Goal: Answer question/provide support

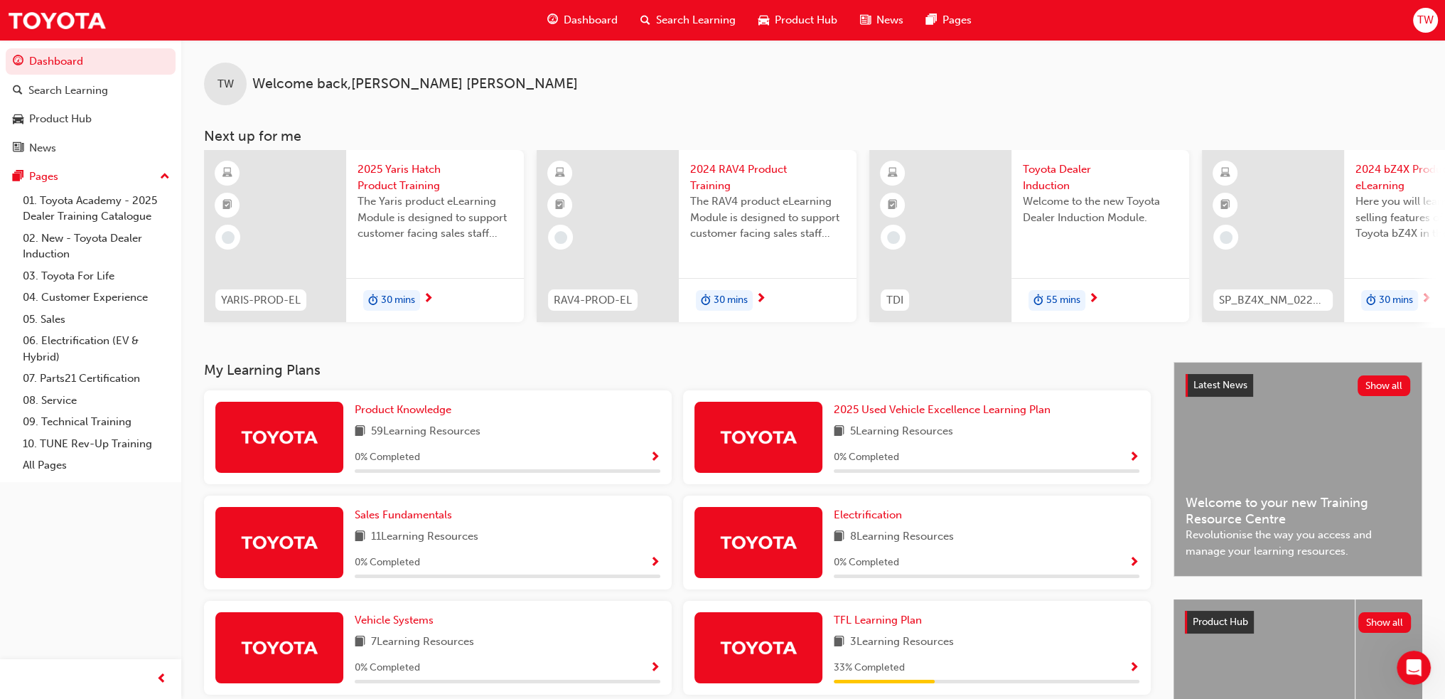
scroll to position [966, 0]
click at [1418, 672] on div "Open Intercom Messenger" at bounding box center [1411, 665] width 47 height 47
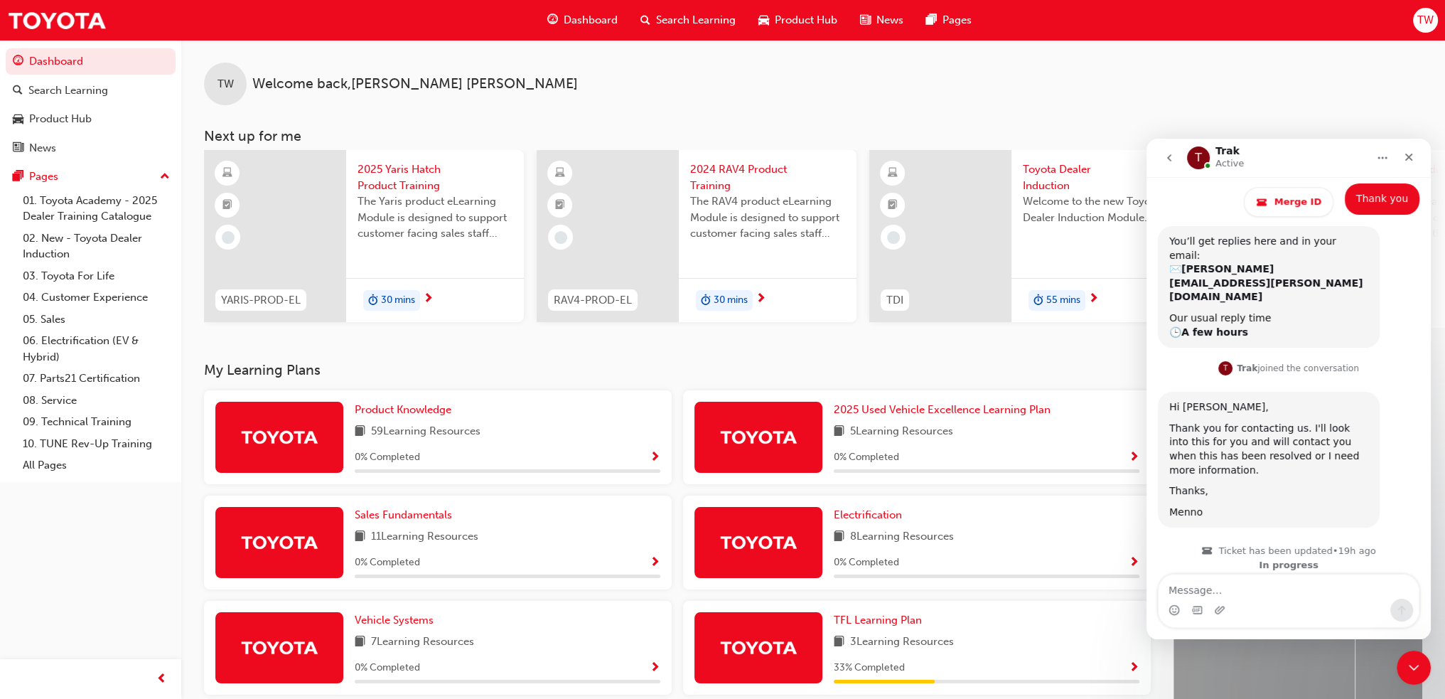
click at [1168, 164] on button "go back" at bounding box center [1169, 157] width 27 height 27
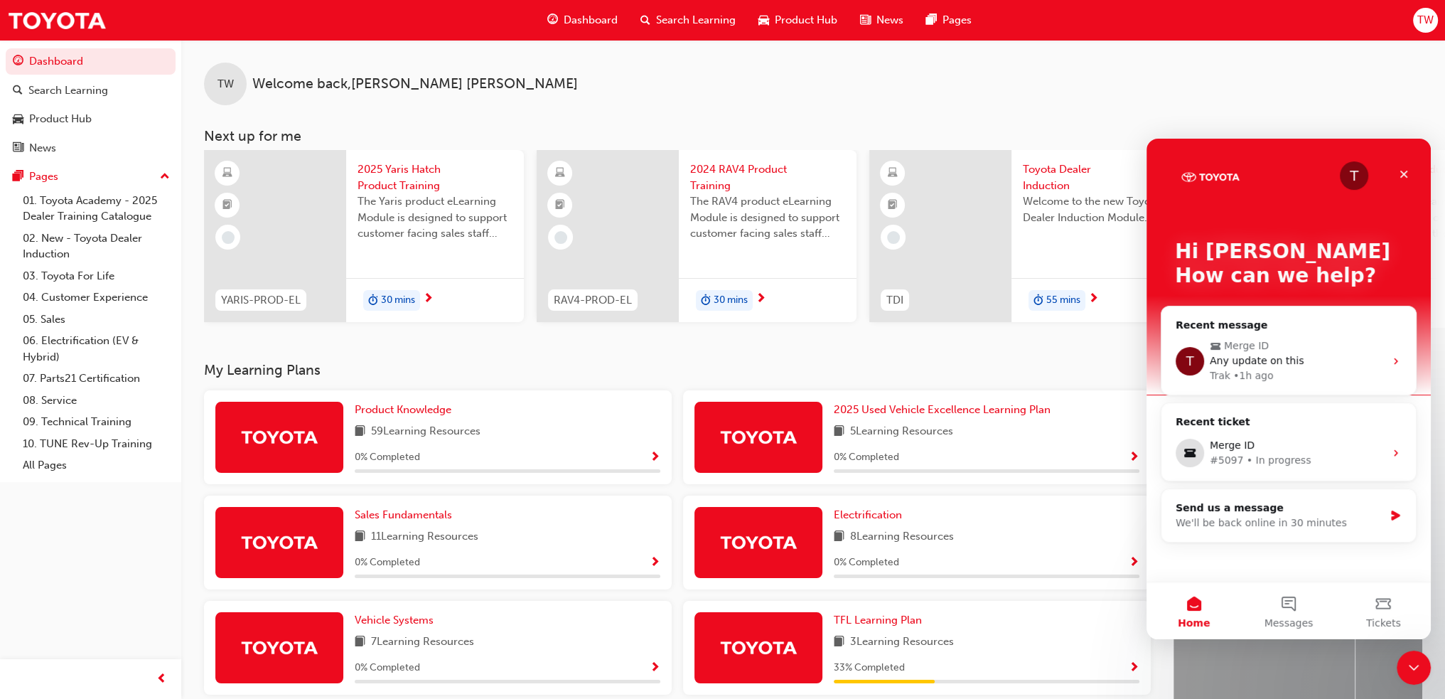
scroll to position [0, 0]
click at [1256, 451] on div "Merge ID" at bounding box center [1297, 445] width 175 height 15
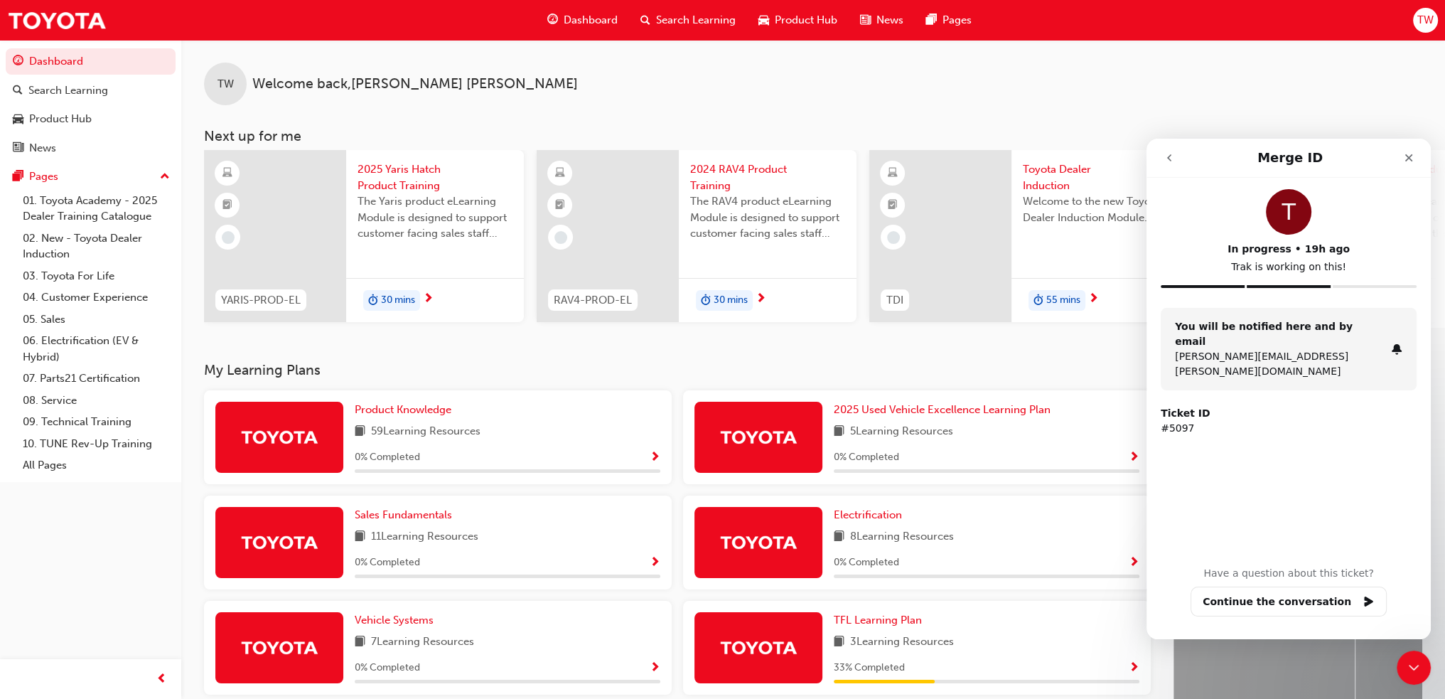
click at [1175, 421] on p "#5097" at bounding box center [1289, 428] width 256 height 15
copy p "5097"
click at [1296, 599] on button "Continue the conversation" at bounding box center [1288, 601] width 196 height 30
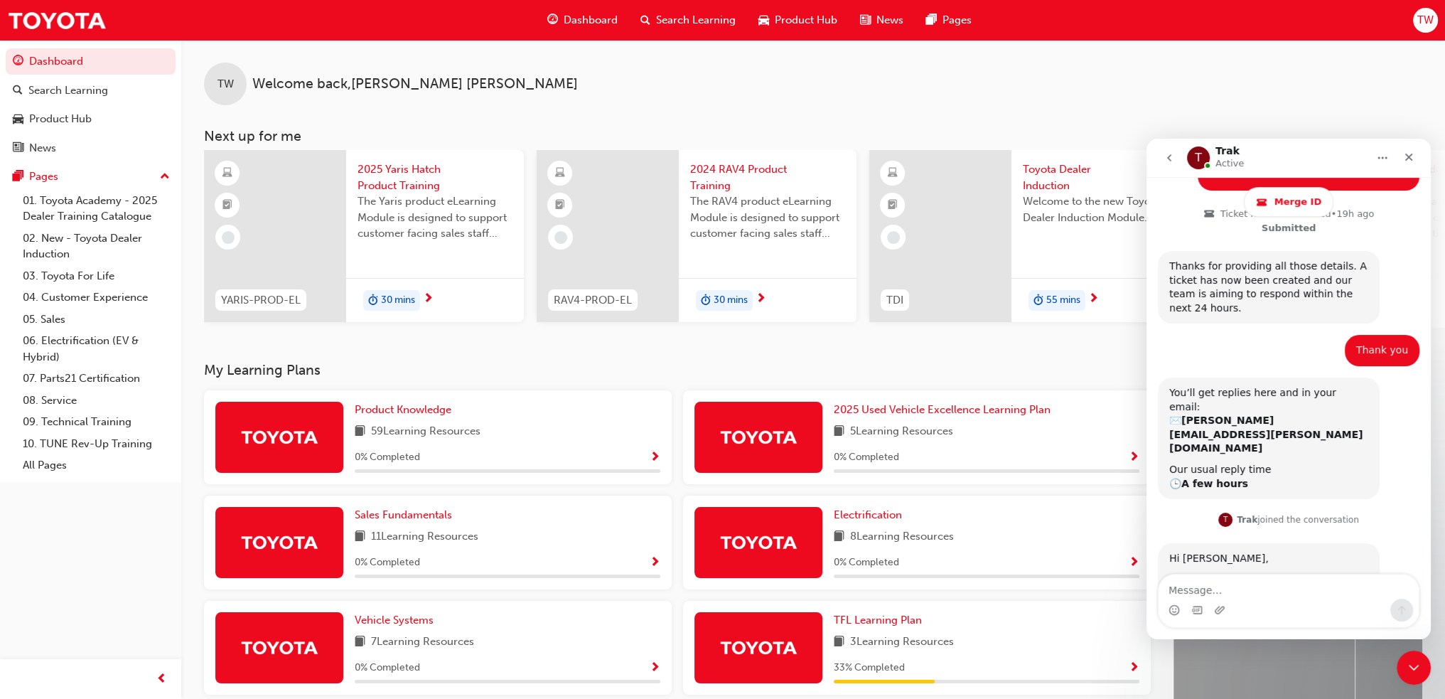
scroll to position [966, 0]
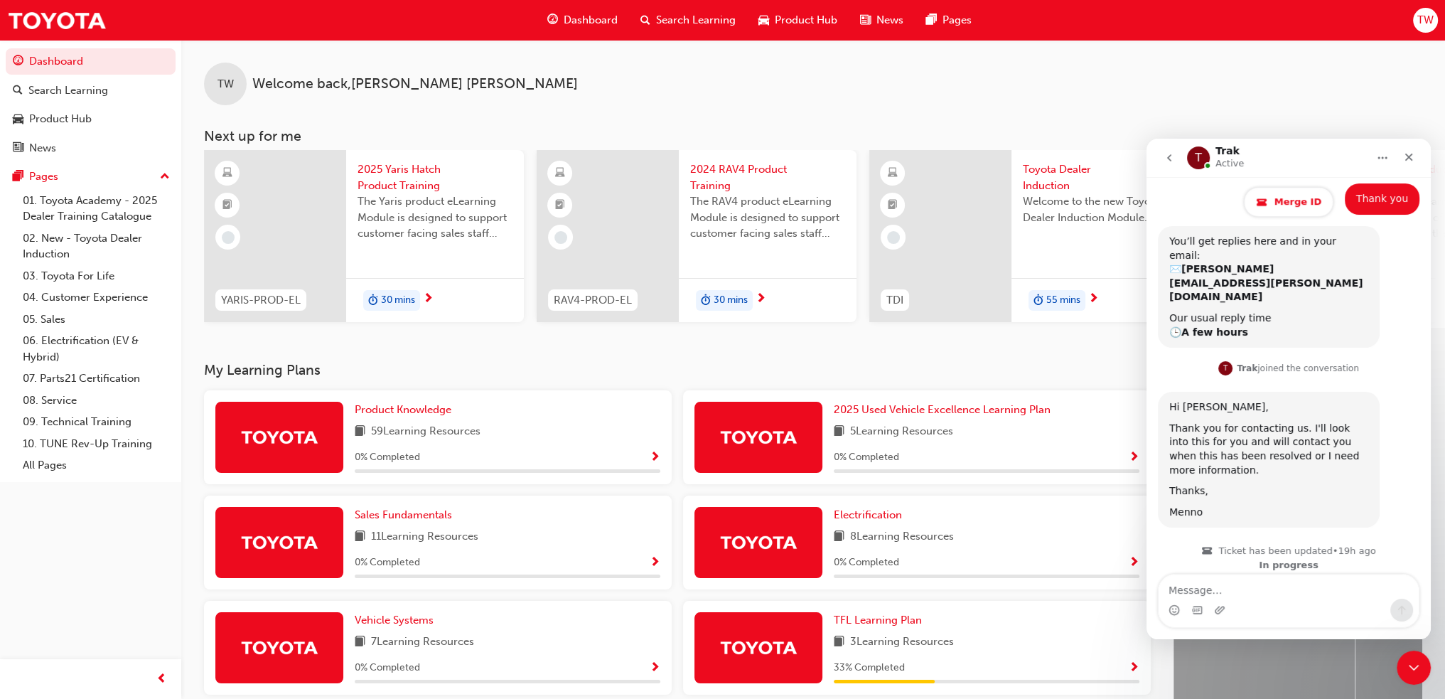
click at [1295, 200] on span "Merge ID" at bounding box center [1297, 201] width 47 height 11
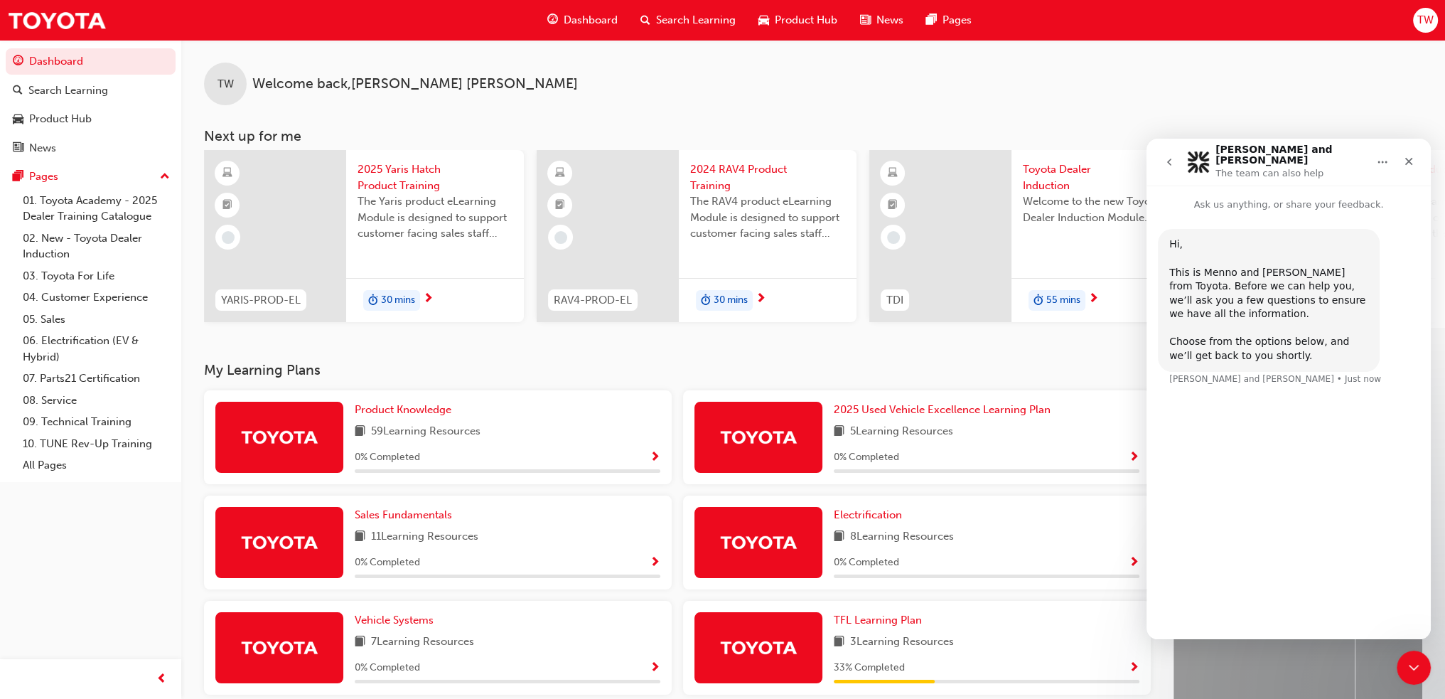
scroll to position [0, 0]
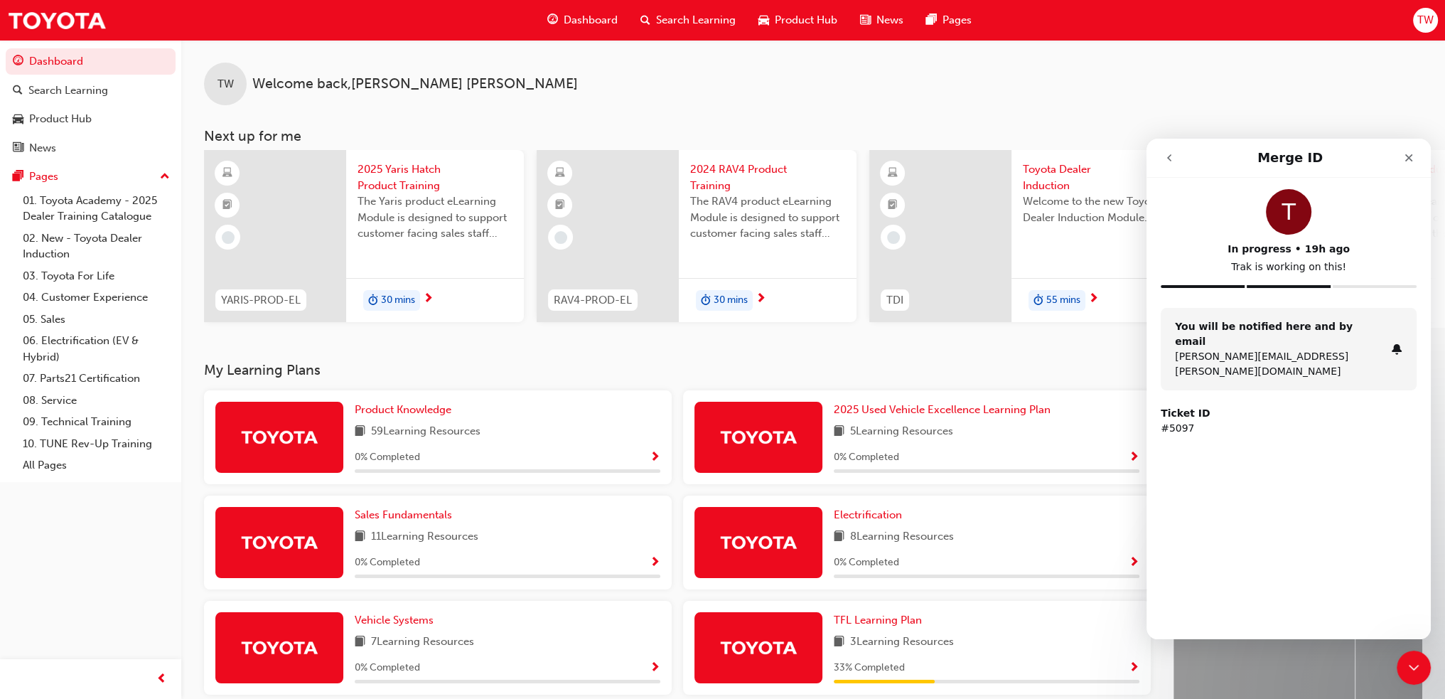
click at [1269, 406] on div "Ticket ID #5097" at bounding box center [1289, 421] width 256 height 30
click at [1171, 421] on p "#5097" at bounding box center [1289, 428] width 256 height 15
click at [1412, 161] on icon "Close" at bounding box center [1408, 157] width 11 height 11
